Goal: Transaction & Acquisition: Purchase product/service

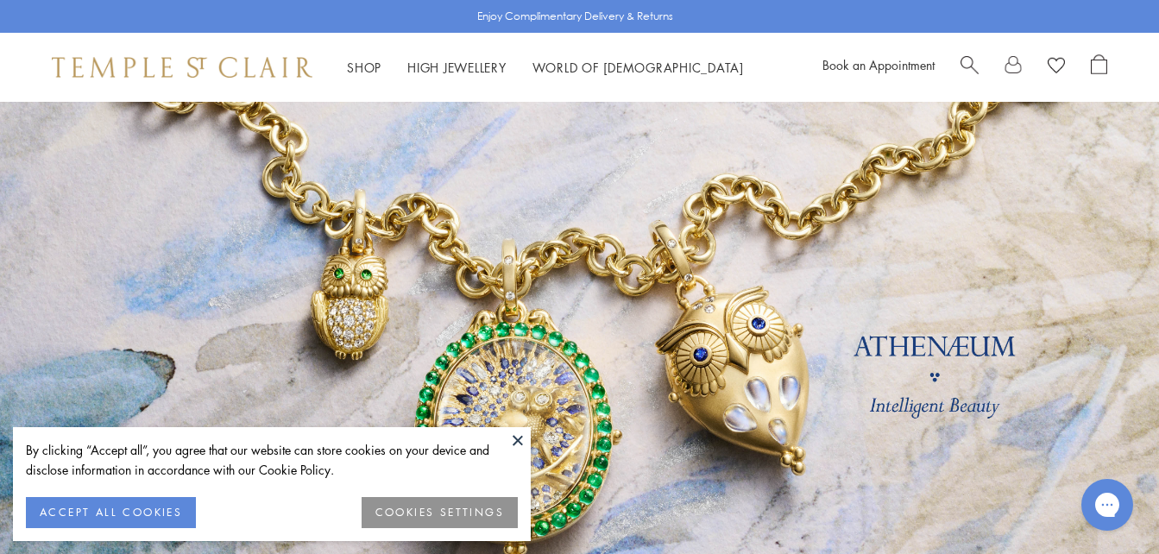
click at [519, 432] on button at bounding box center [518, 440] width 26 height 26
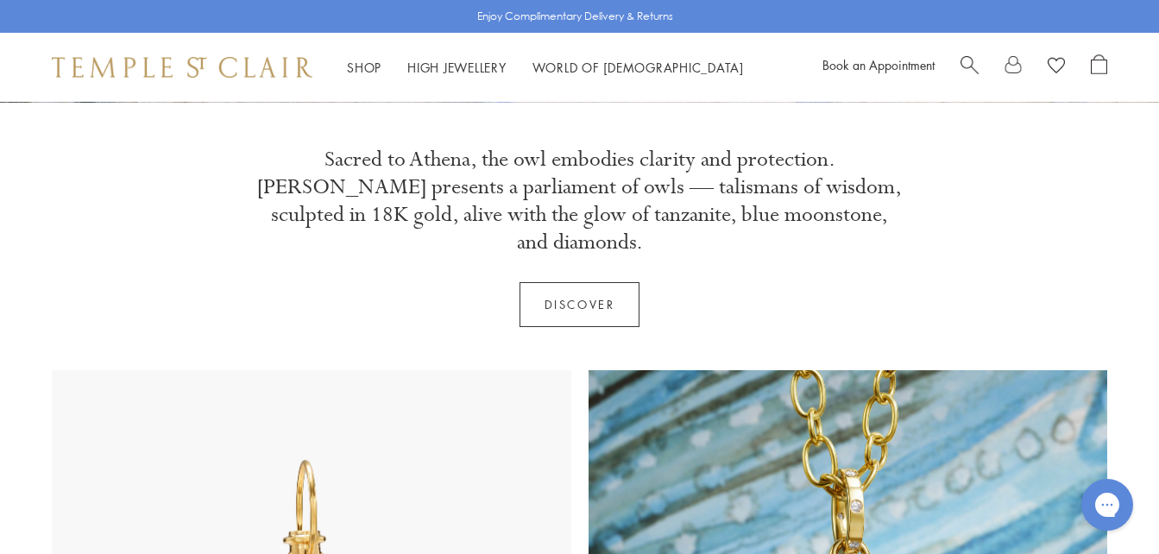
scroll to position [552, 0]
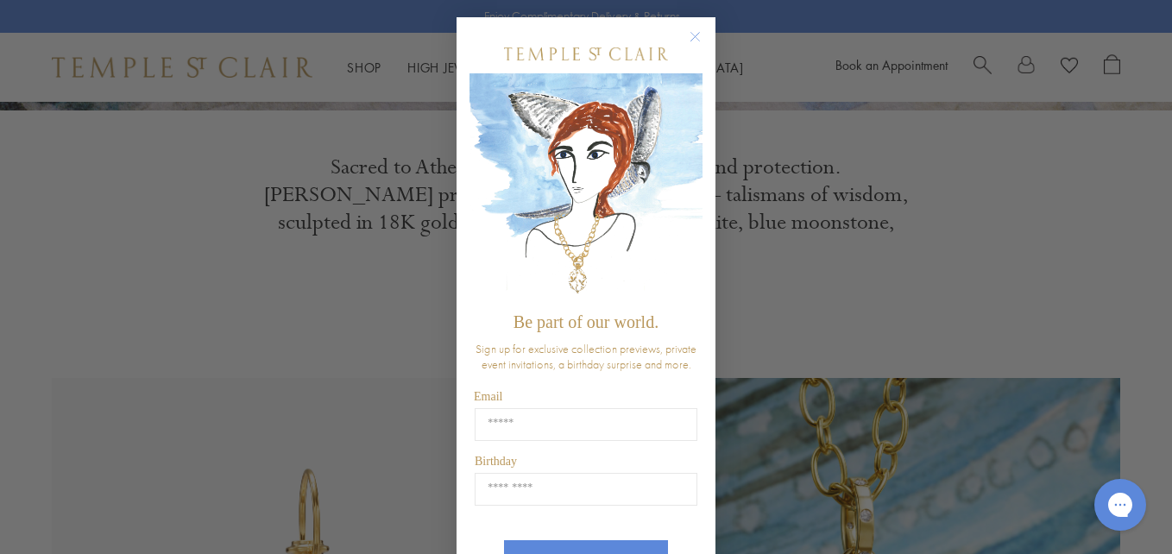
click at [696, 36] on circle "Close dialog" at bounding box center [695, 37] width 21 height 21
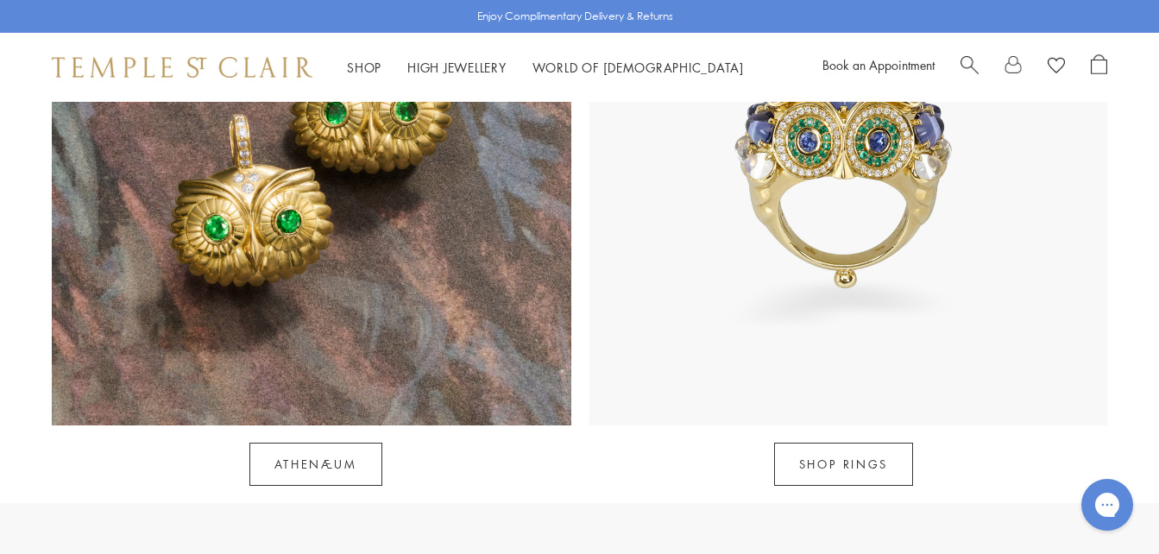
scroll to position [1622, 0]
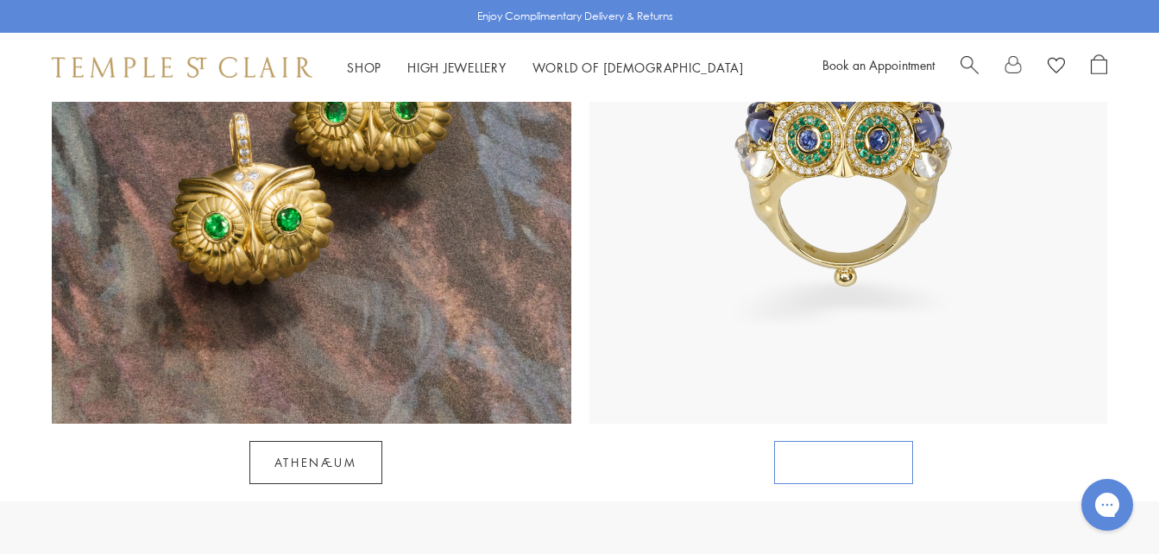
click at [845, 441] on link "SHOP RINGS" at bounding box center [843, 462] width 139 height 43
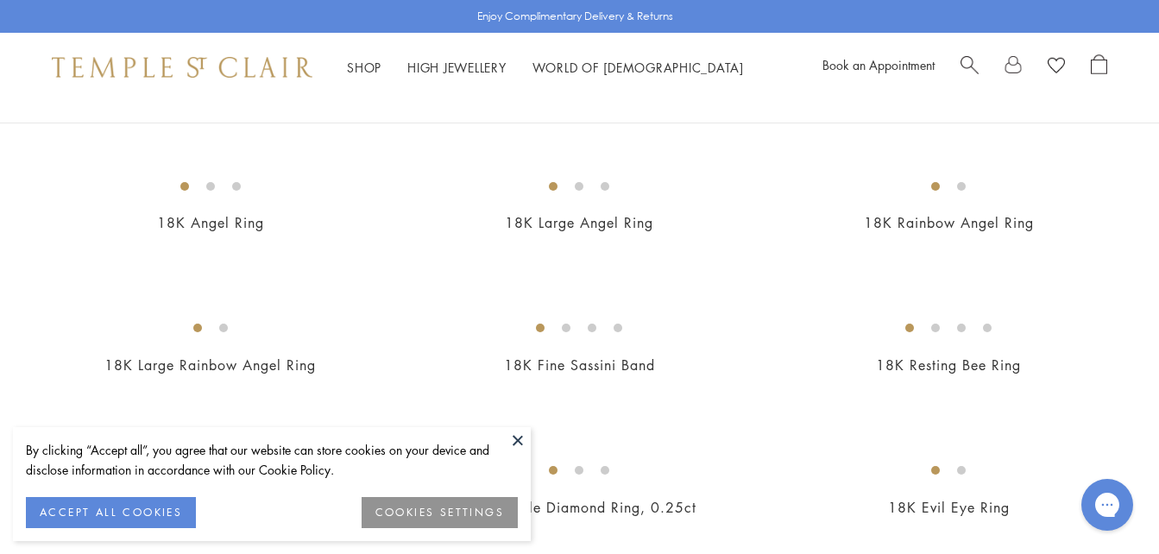
scroll to position [725, 0]
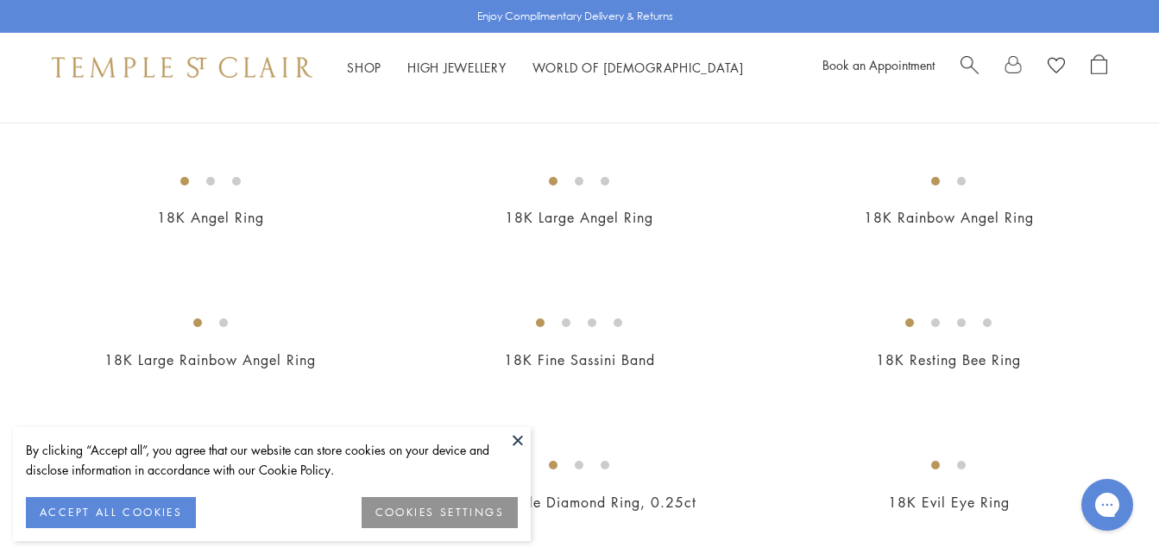
click at [517, 438] on button at bounding box center [518, 440] width 26 height 26
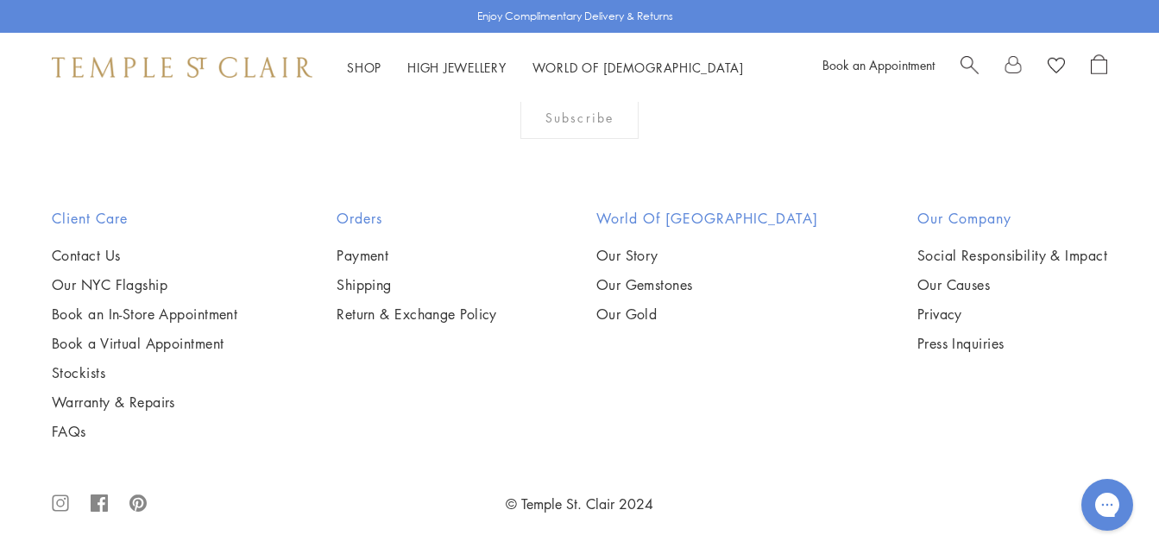
scroll to position [3796, 0]
click at [0, 0] on img at bounding box center [0, 0] width 0 height 0
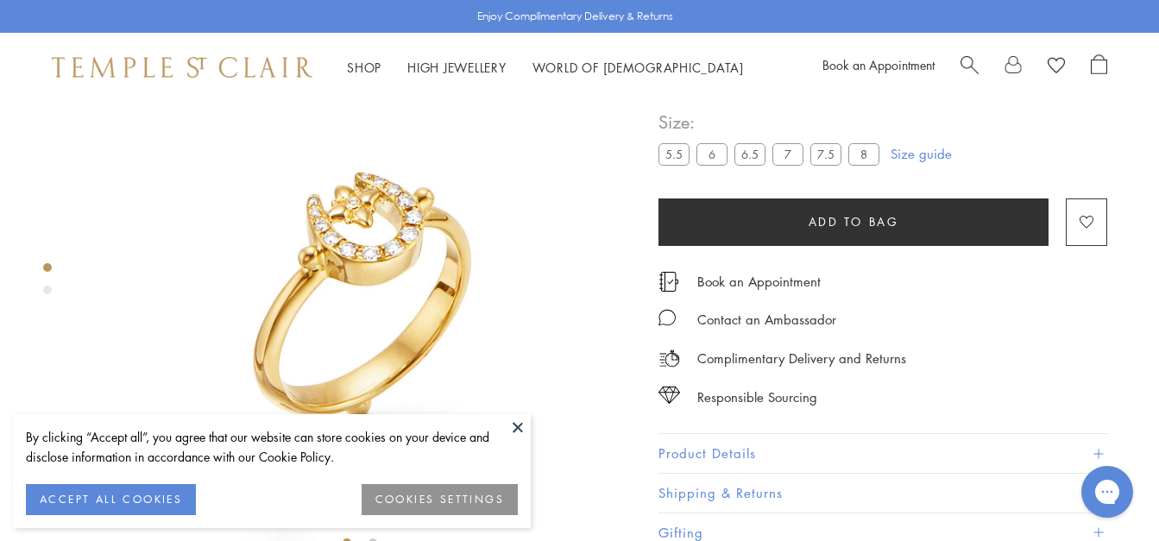
scroll to position [87, 0]
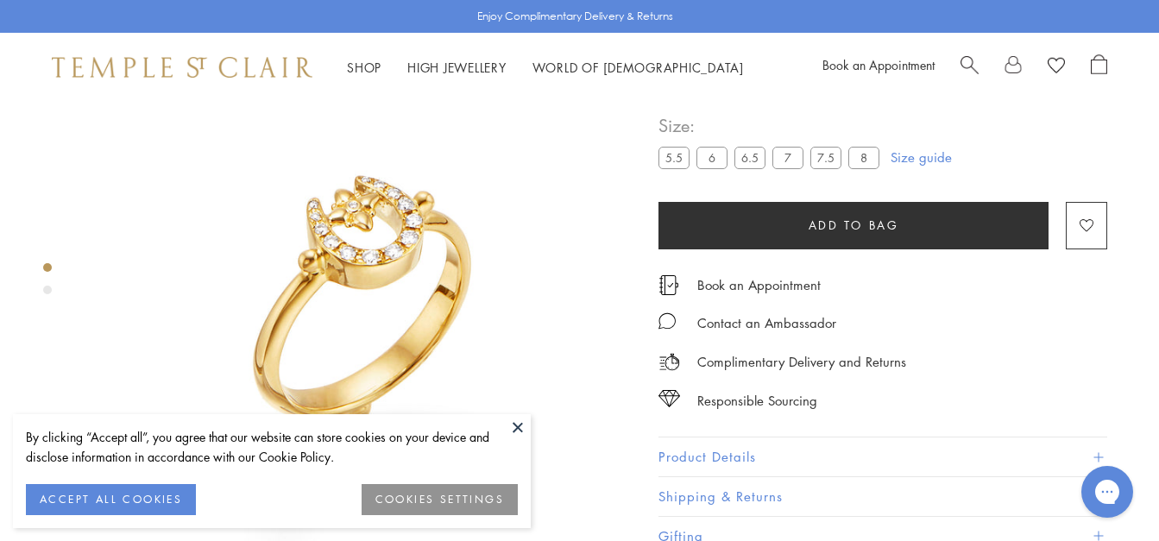
click at [518, 425] on button at bounding box center [518, 427] width 26 height 26
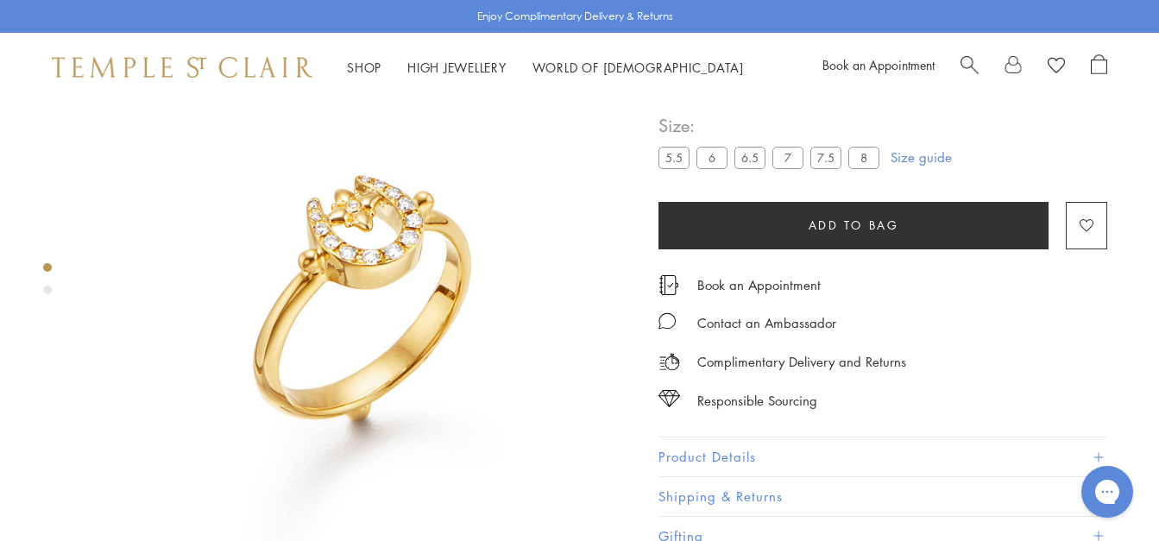
click at [46, 294] on div "Product gallery navigation" at bounding box center [47, 283] width 9 height 49
click at [46, 291] on div "Product gallery navigation" at bounding box center [47, 290] width 9 height 9
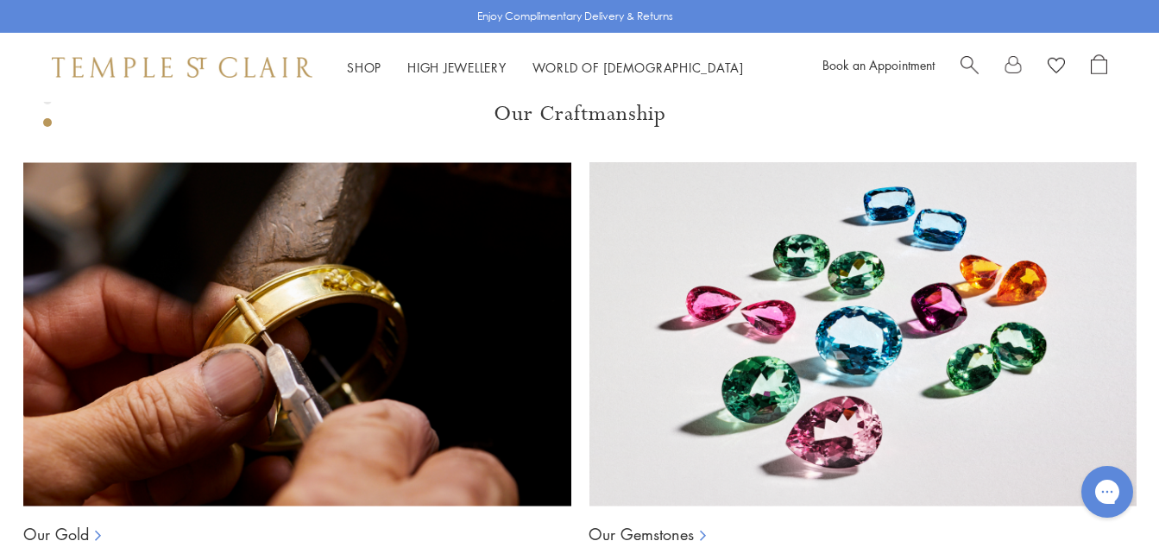
scroll to position [1062, 0]
